Goal: Check status: Check status

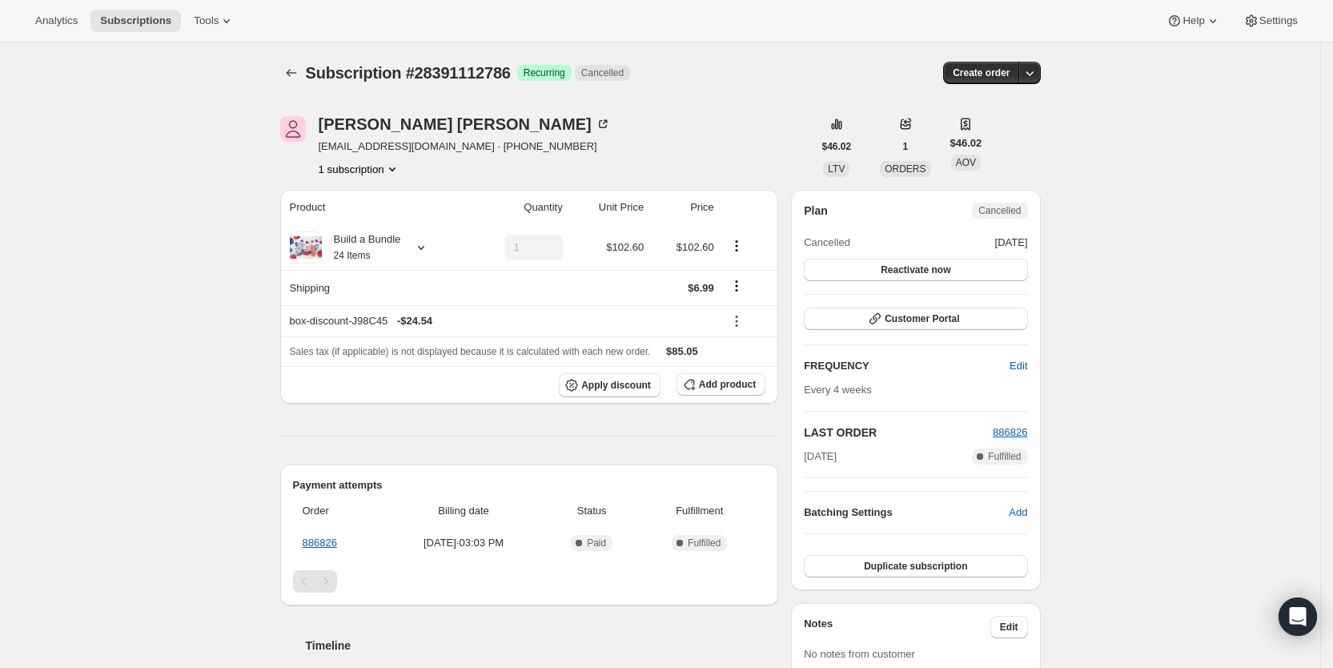
scroll to position [318, 0]
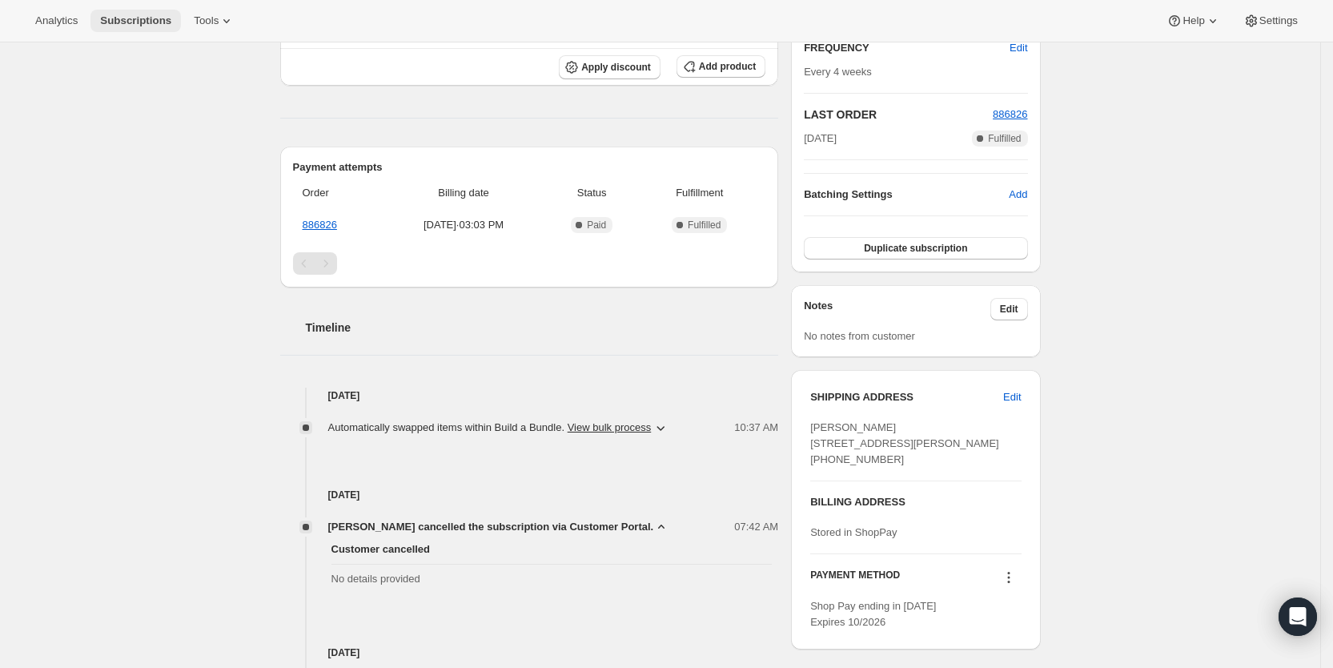
click at [143, 21] on span "Subscriptions" at bounding box center [135, 20] width 71 height 13
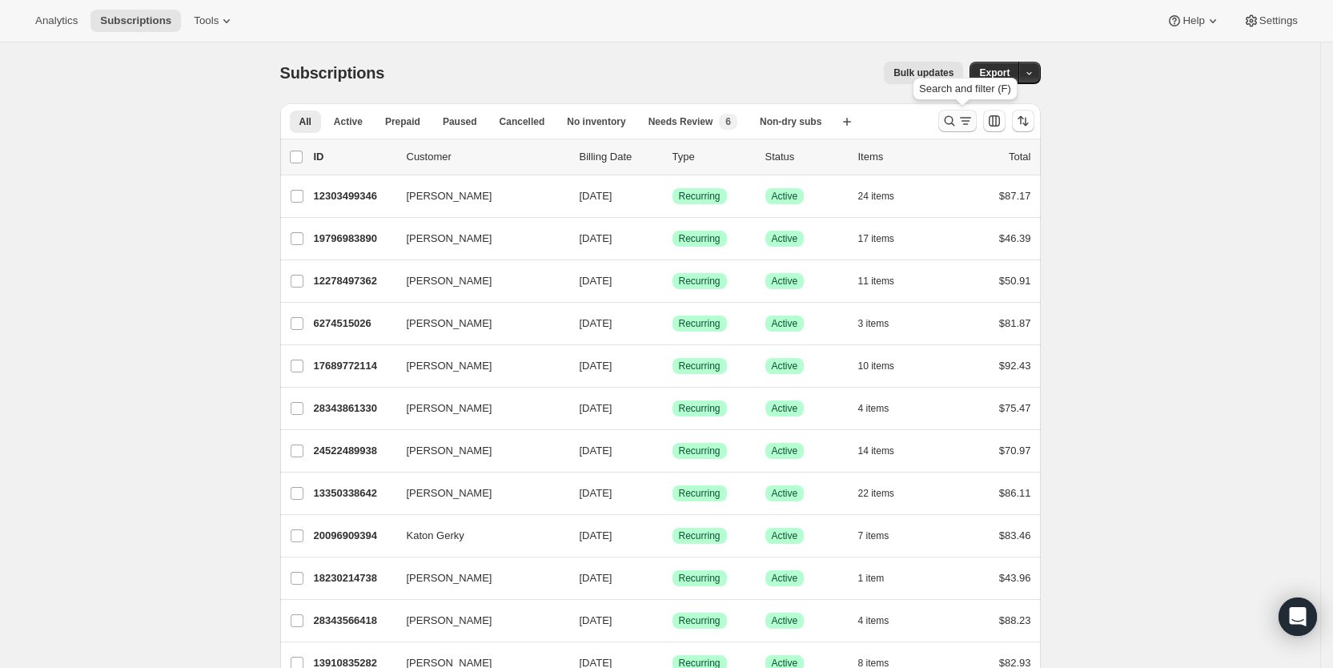
click at [965, 119] on icon "Search and filter results" at bounding box center [966, 121] width 16 height 16
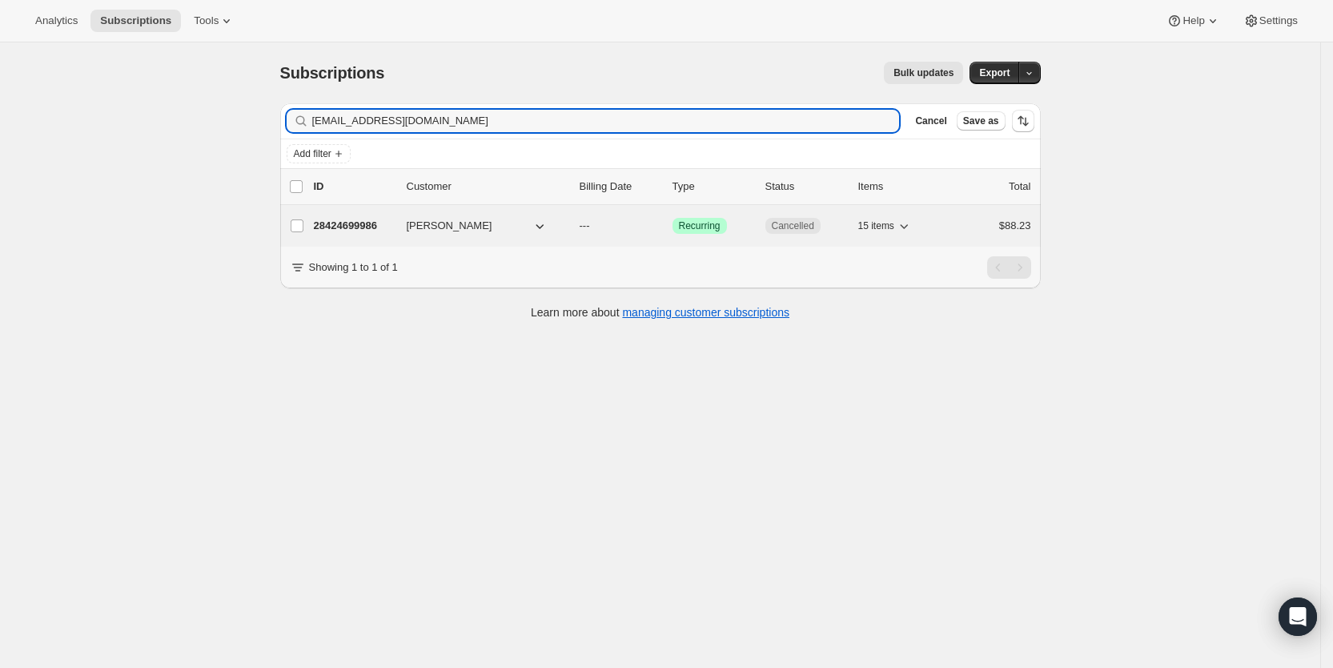
type input "[EMAIL_ADDRESS][DOMAIN_NAME]"
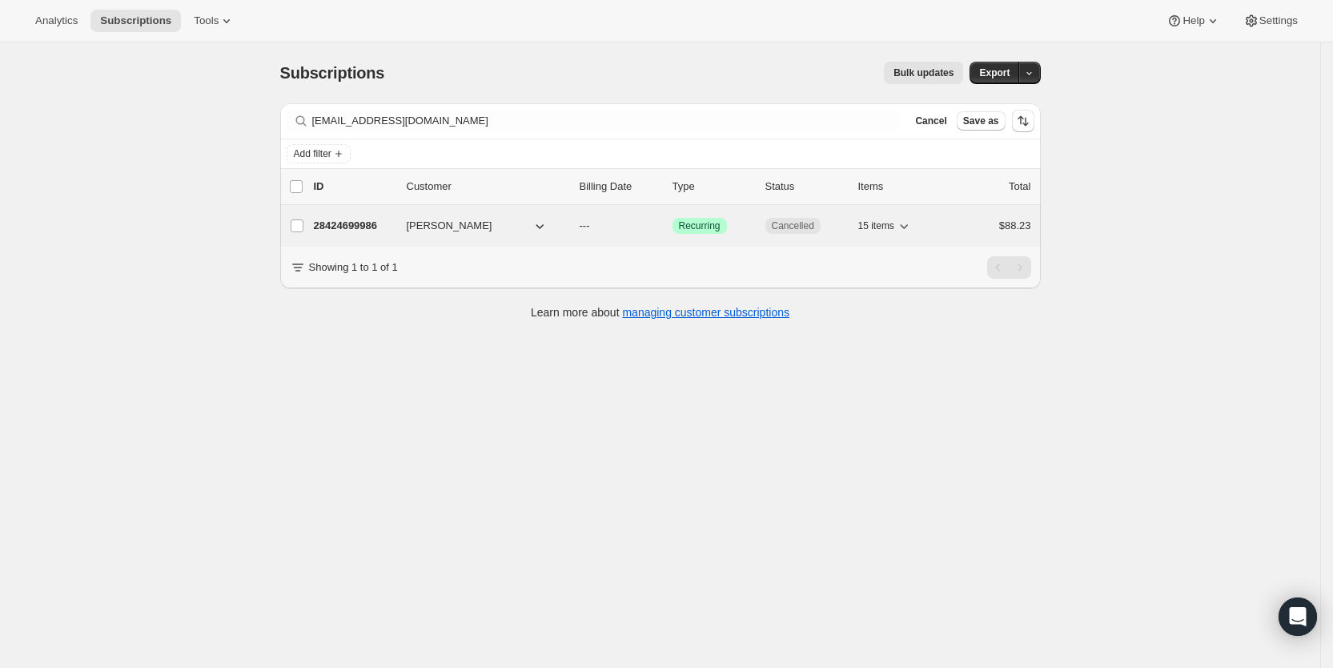
click at [602, 229] on p "---" at bounding box center [620, 226] width 80 height 16
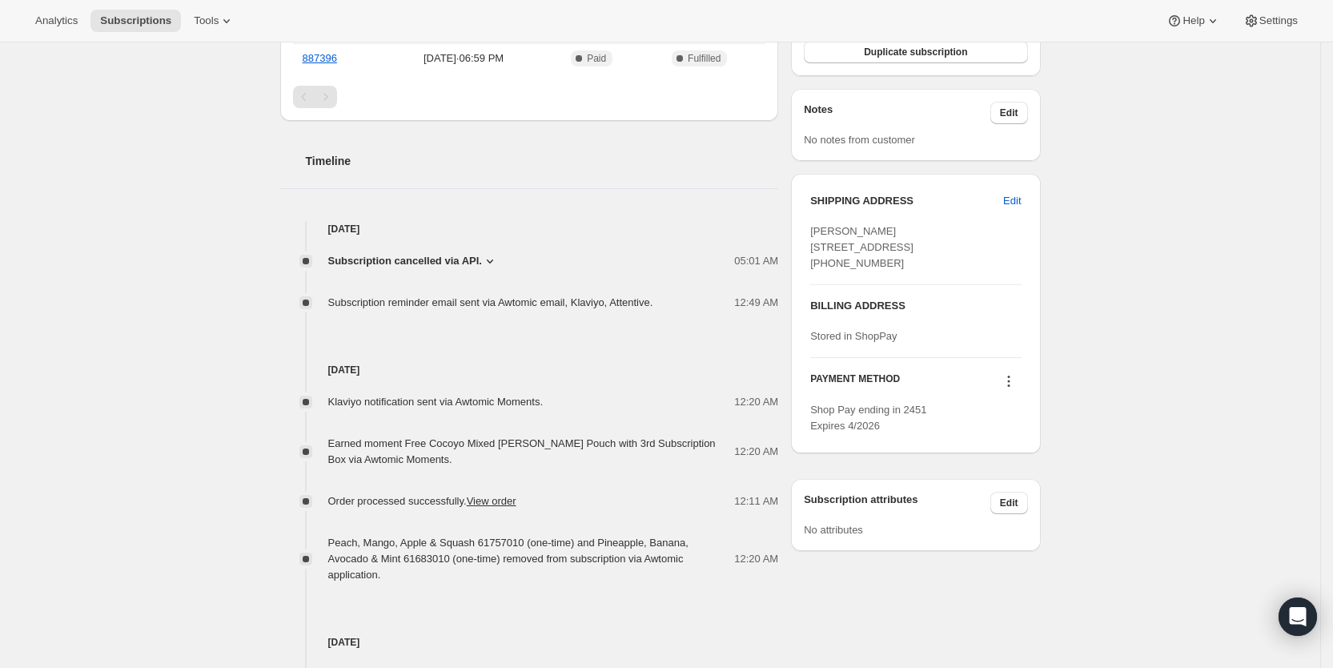
scroll to position [518, 0]
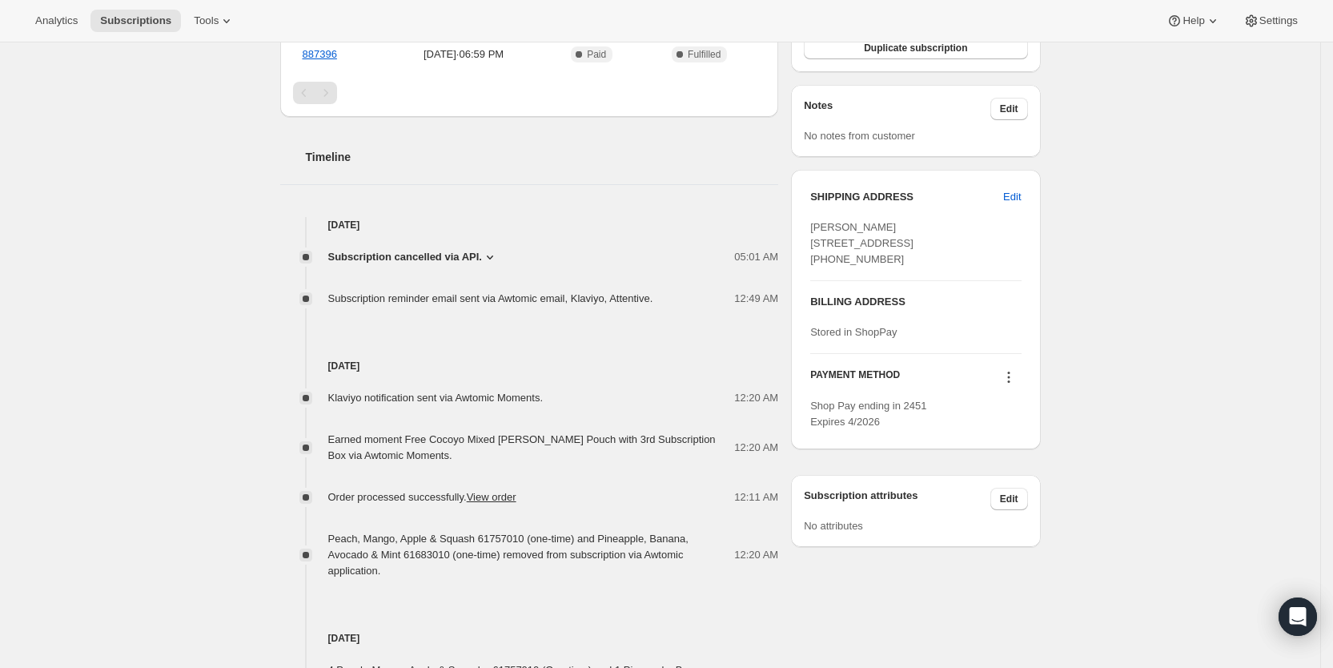
click at [495, 255] on icon at bounding box center [490, 257] width 16 height 16
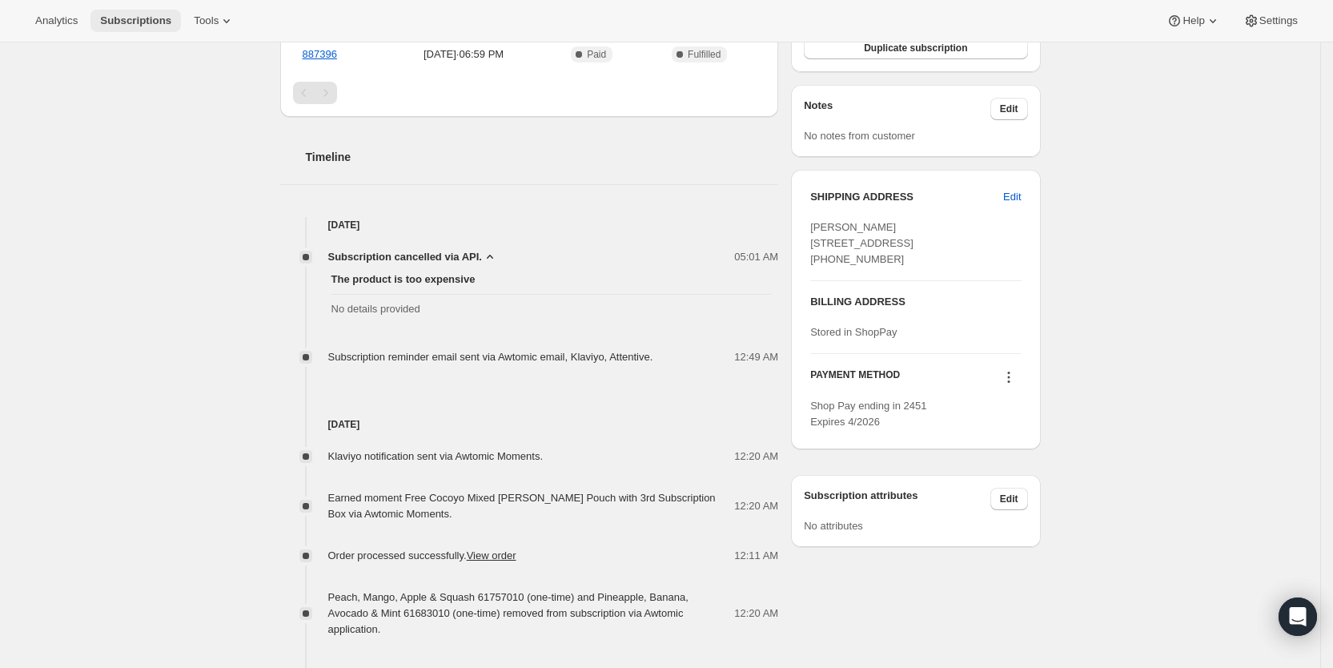
click at [127, 17] on span "Subscriptions" at bounding box center [135, 20] width 71 height 13
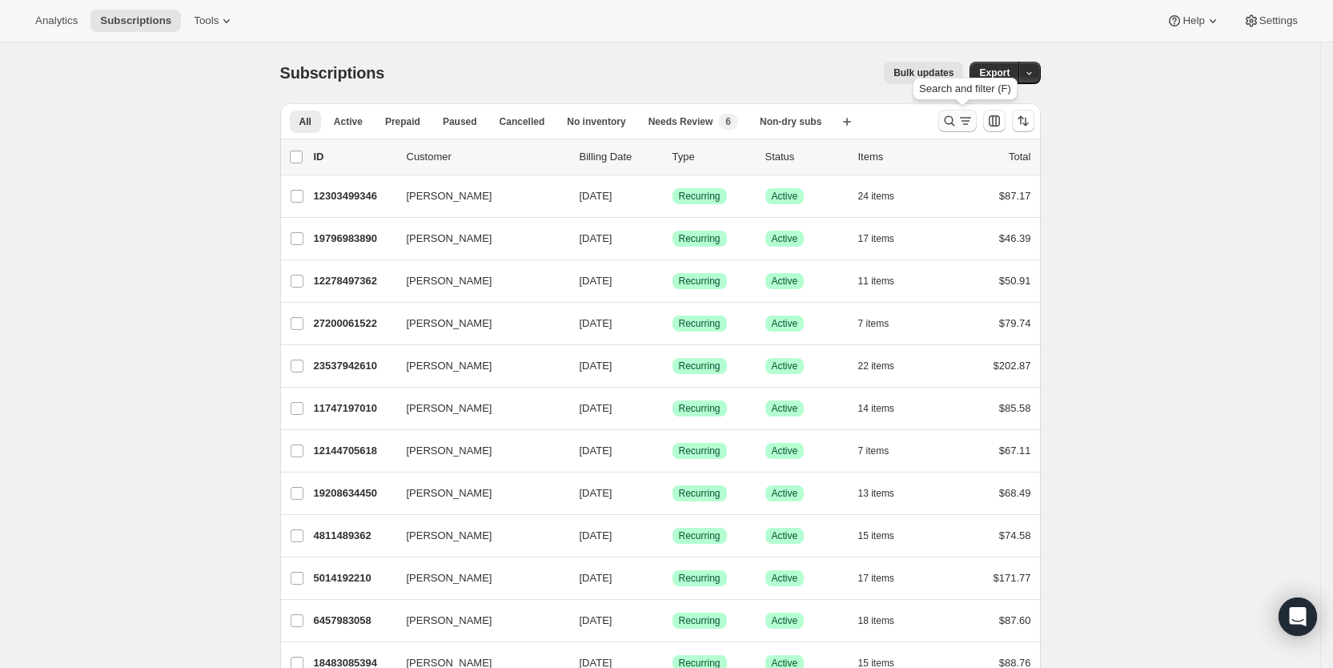
click at [958, 126] on icon "Search and filter results" at bounding box center [950, 121] width 16 height 16
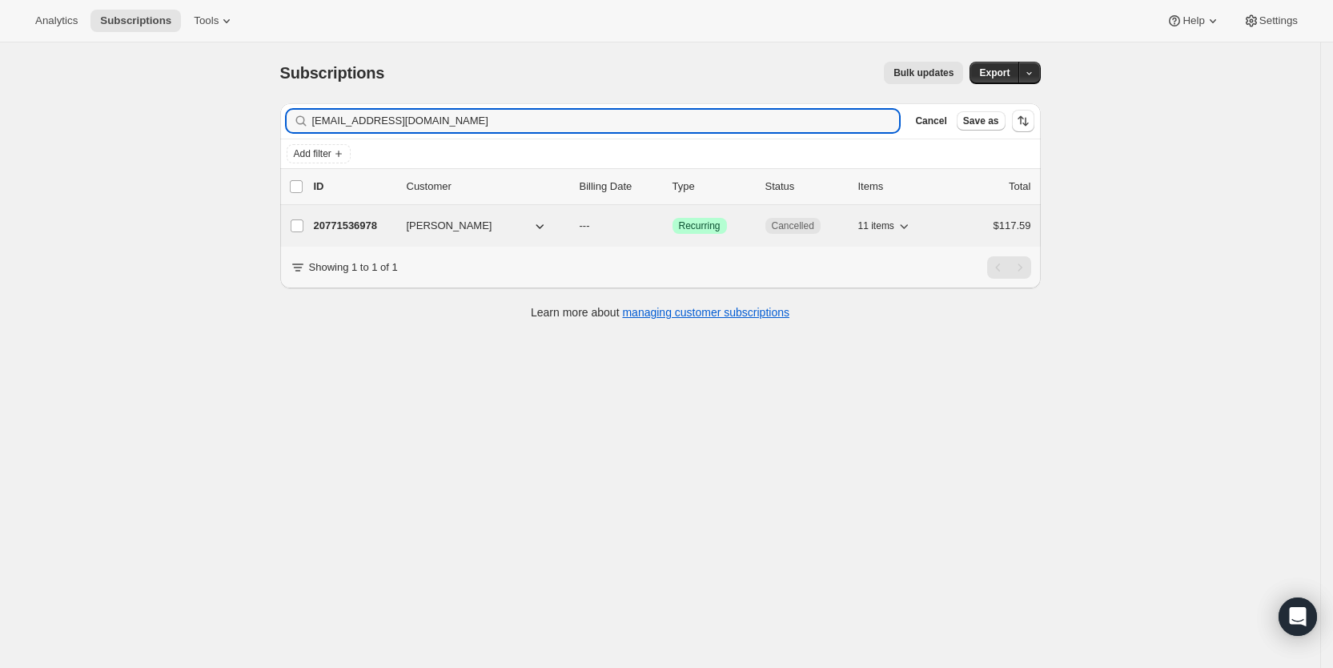
type input "[EMAIL_ADDRESS][DOMAIN_NAME]"
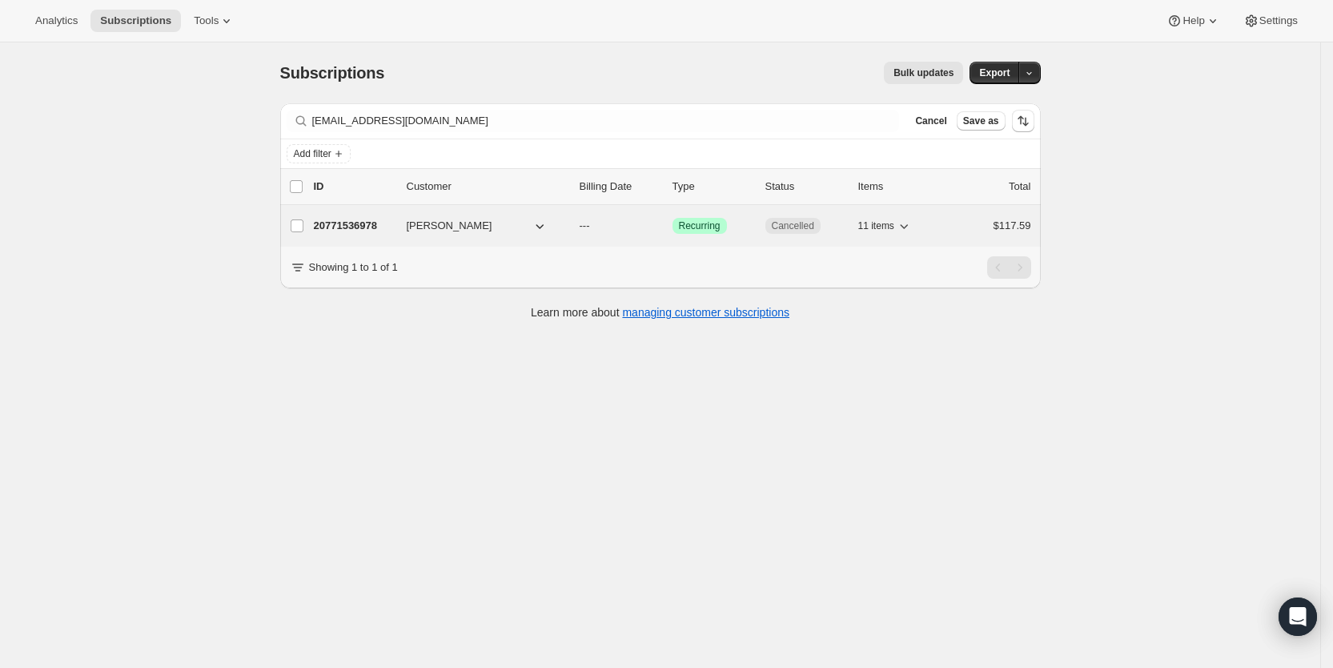
click at [609, 221] on p "---" at bounding box center [620, 226] width 80 height 16
